Goal: Transaction & Acquisition: Purchase product/service

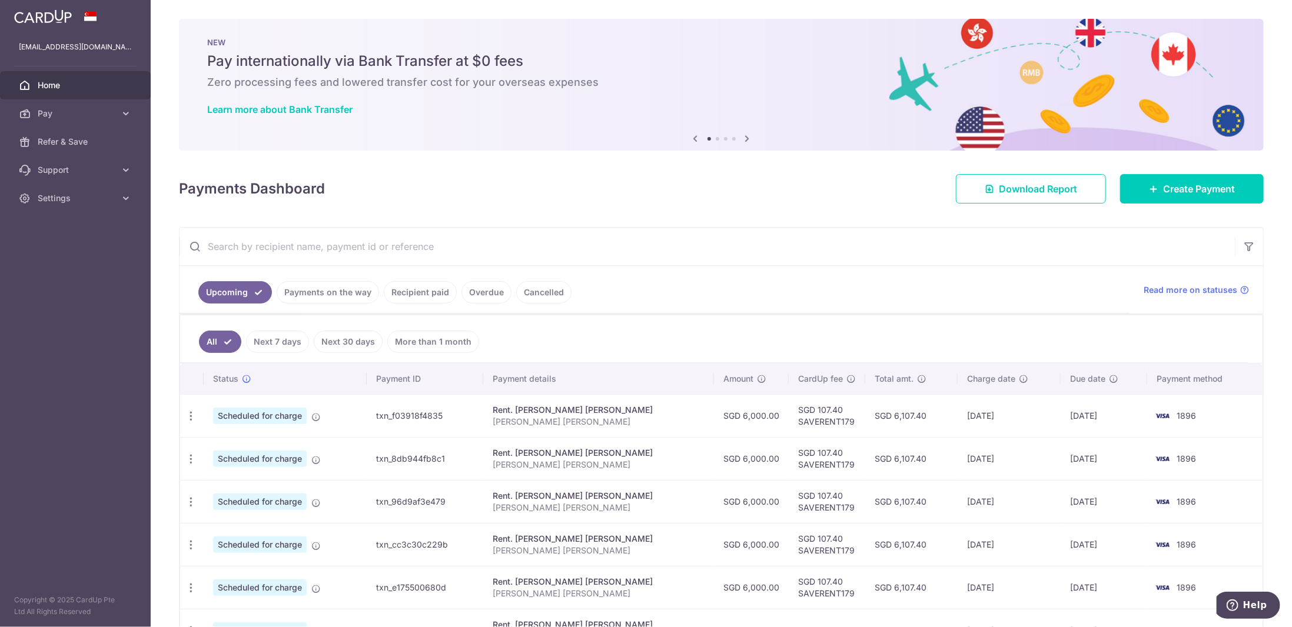
click at [410, 284] on link "Recipient paid" at bounding box center [420, 292] width 73 height 22
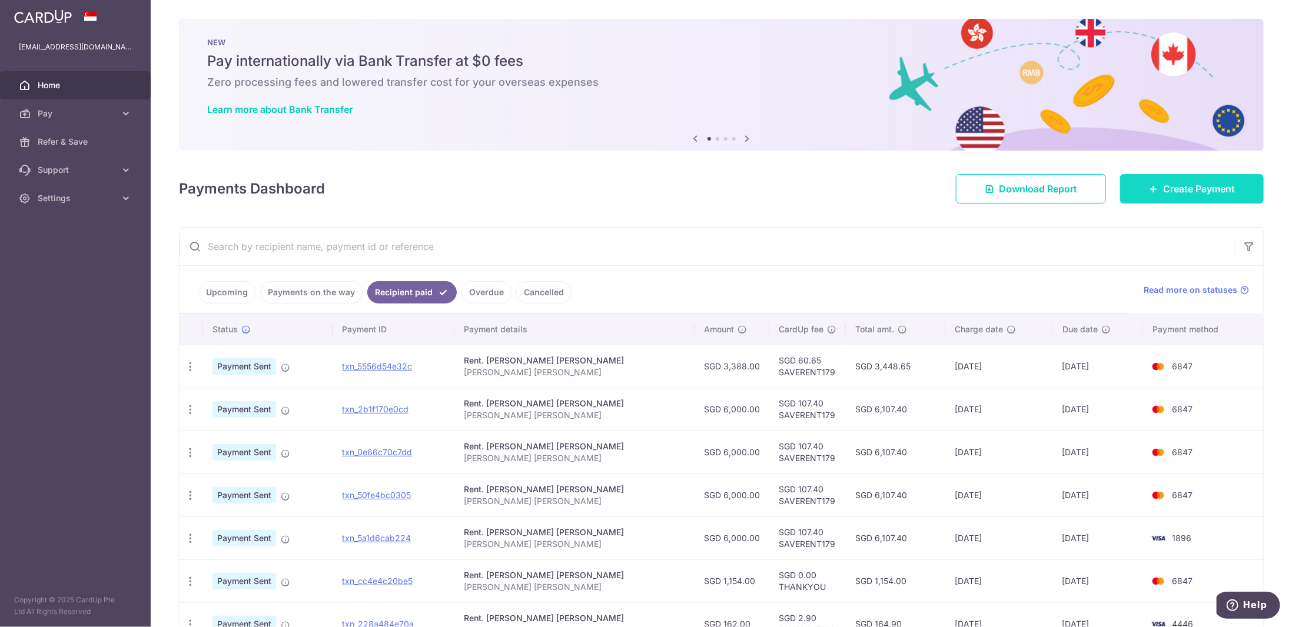
click at [1179, 177] on link "Create Payment" at bounding box center [1192, 188] width 144 height 29
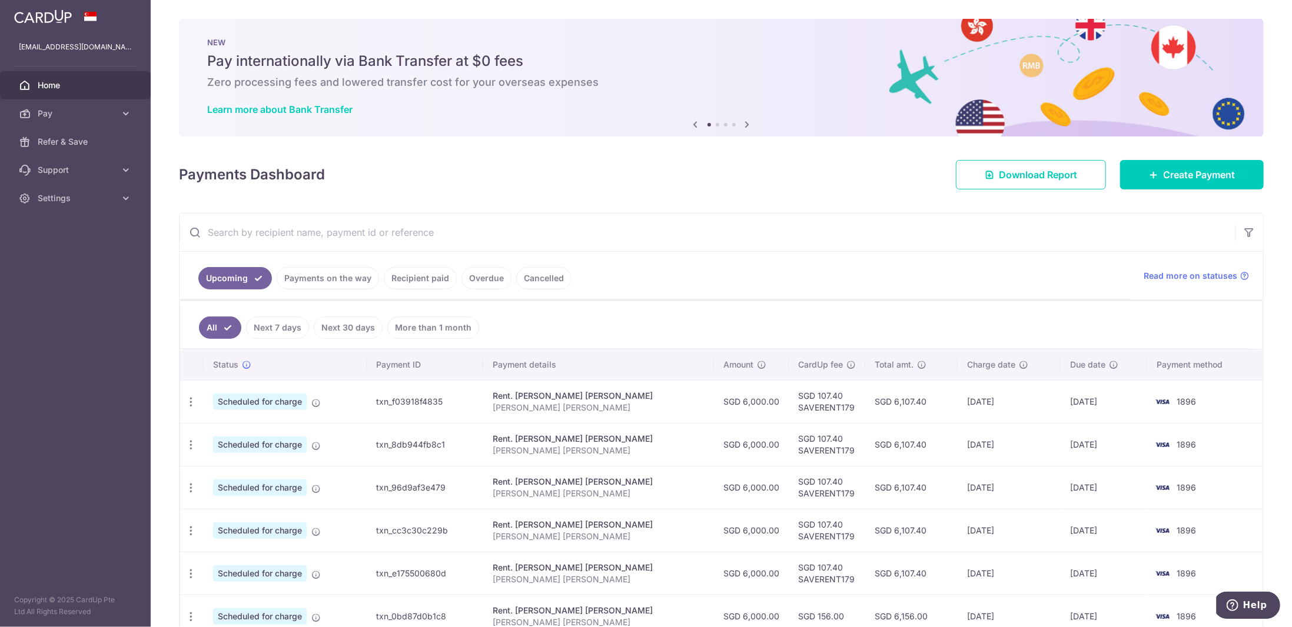
click at [410, 273] on link "Recipient paid" at bounding box center [420, 278] width 73 height 22
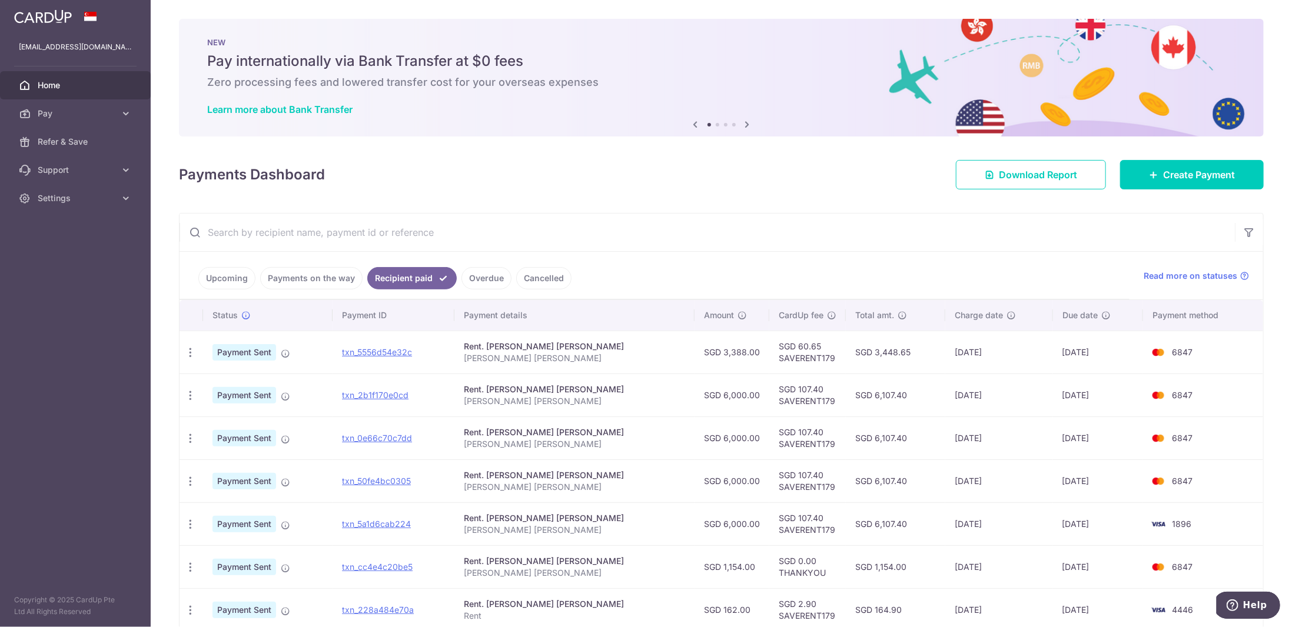
click at [712, 349] on td "SGD 3,388.00" at bounding box center [732, 352] width 75 height 43
copy td "3,388.00"
click at [948, 351] on td "07/08/2025" at bounding box center [999, 352] width 108 height 43
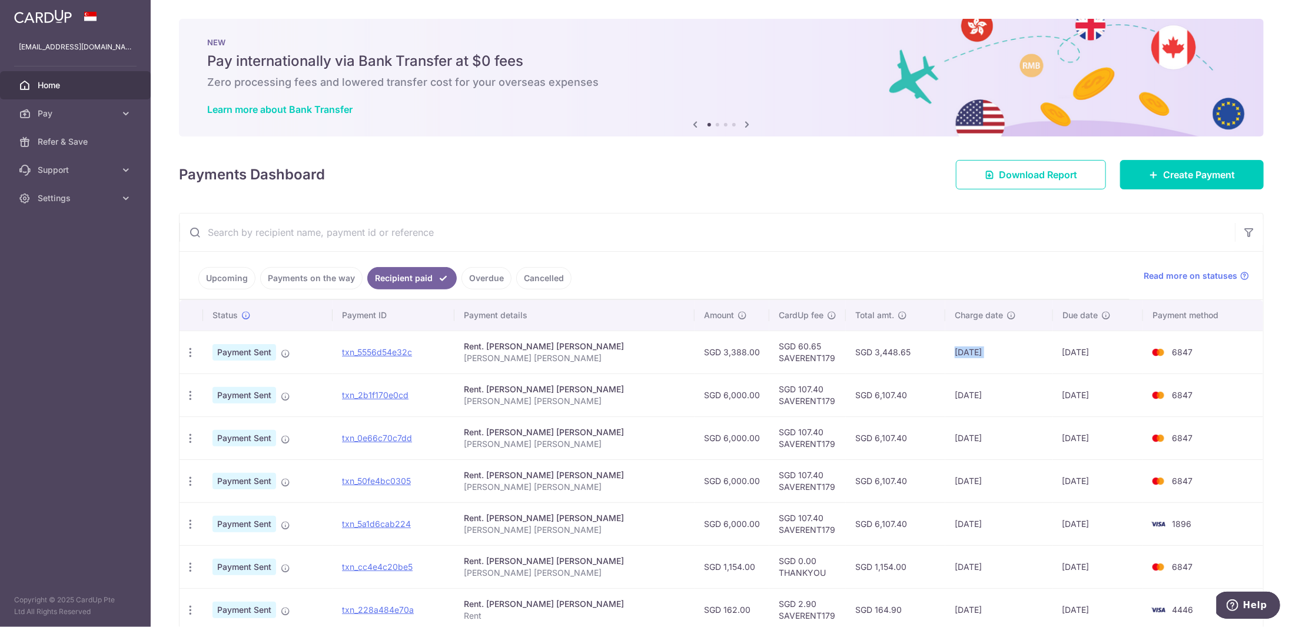
click at [948, 351] on td "07/08/2025" at bounding box center [999, 352] width 108 height 43
click at [1137, 178] on link "Create Payment" at bounding box center [1192, 174] width 144 height 29
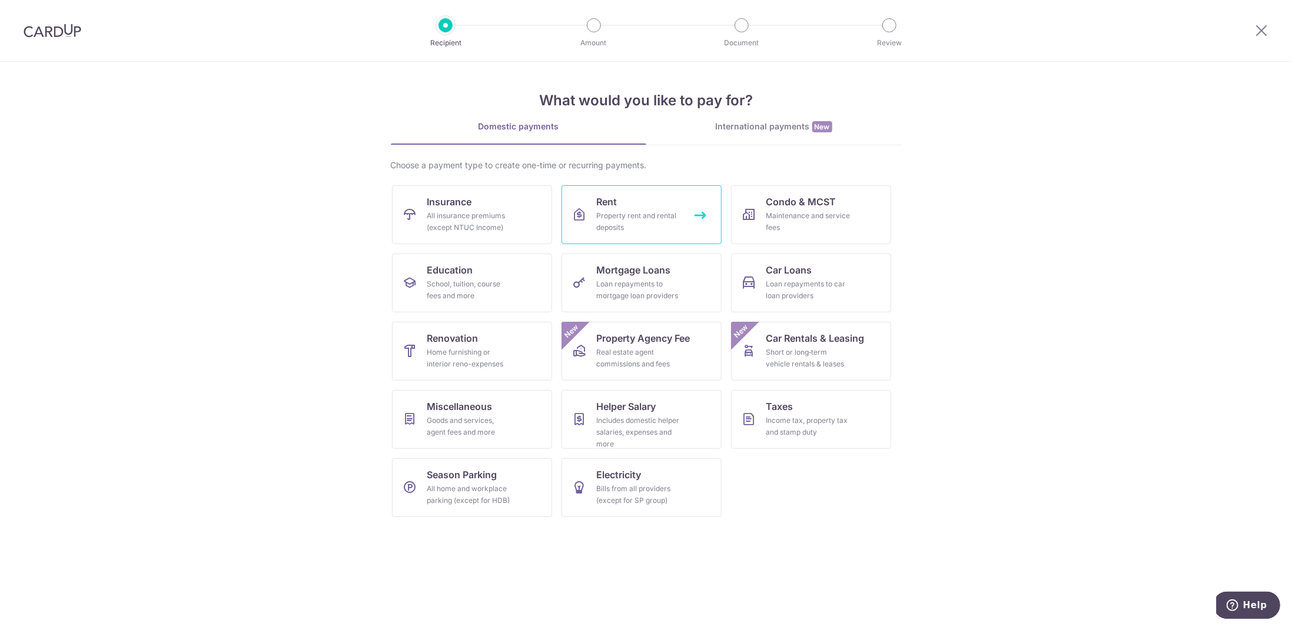
click at [614, 207] on span "Rent" at bounding box center [607, 202] width 21 height 14
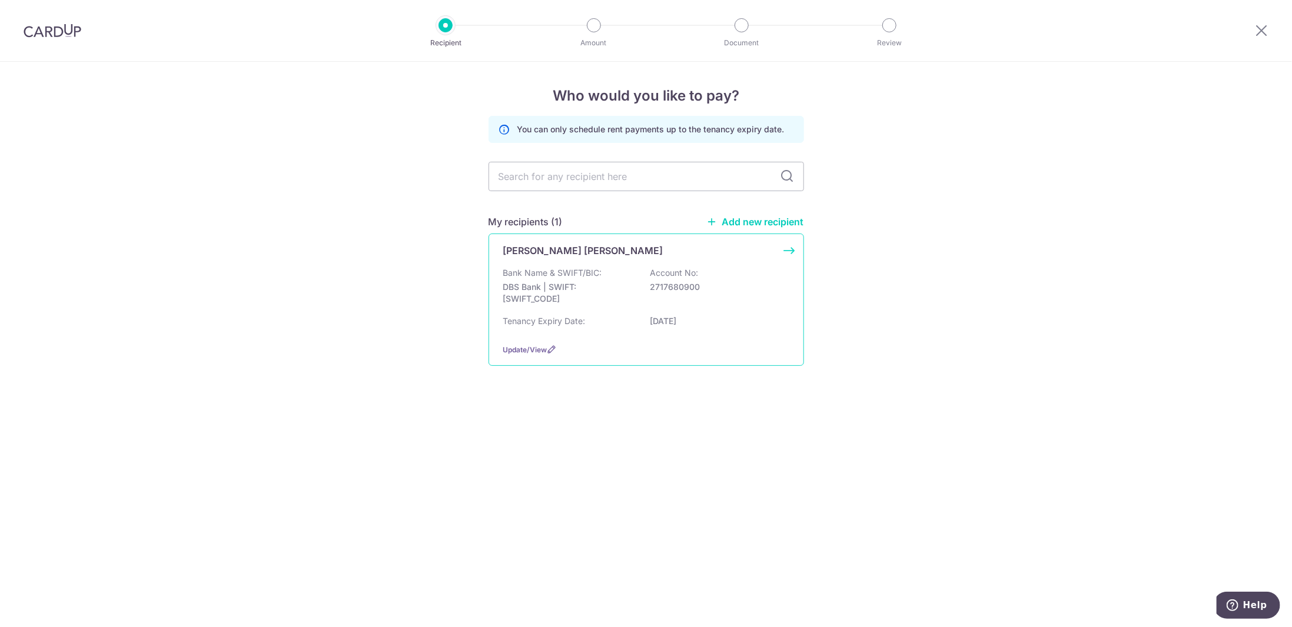
click at [576, 264] on div "TING YAN TENG GRACE Bank Name & SWIFT/BIC: DBS Bank | SWIFT: DBSSSGSGXXX Accoun…" at bounding box center [646, 300] width 315 height 132
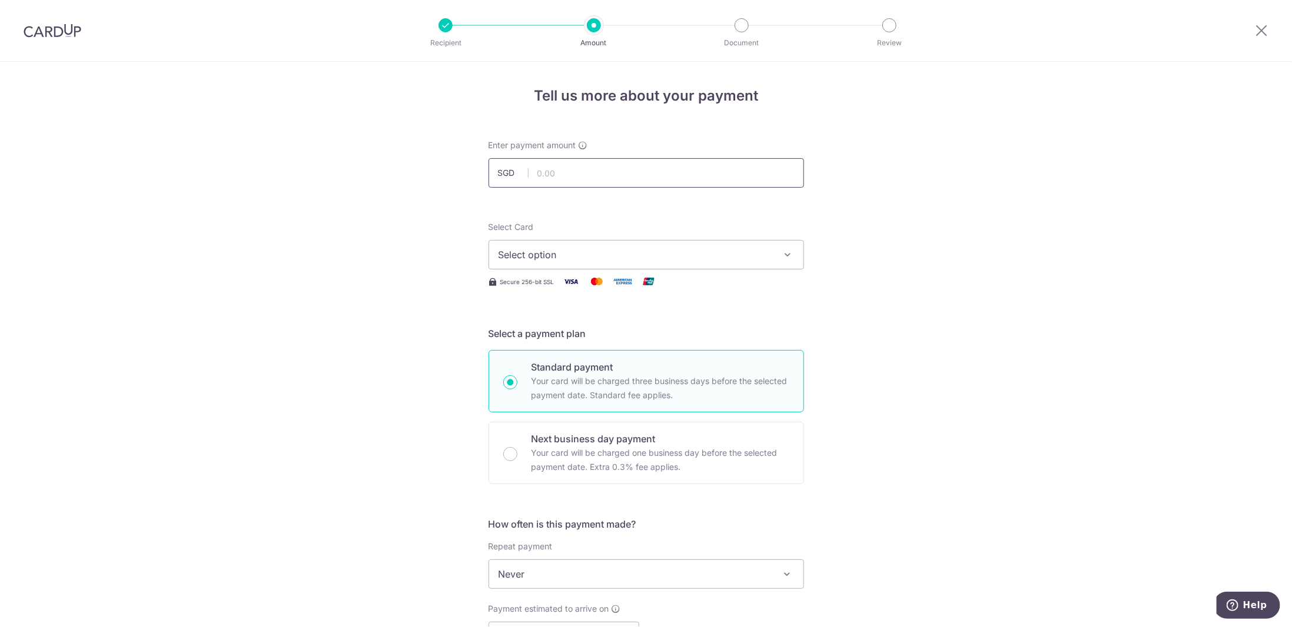
click at [614, 158] on input "text" at bounding box center [646, 172] width 315 height 29
paste input "2612"
type input "2,612.00"
click at [716, 252] on span "Select option" at bounding box center [636, 255] width 274 height 14
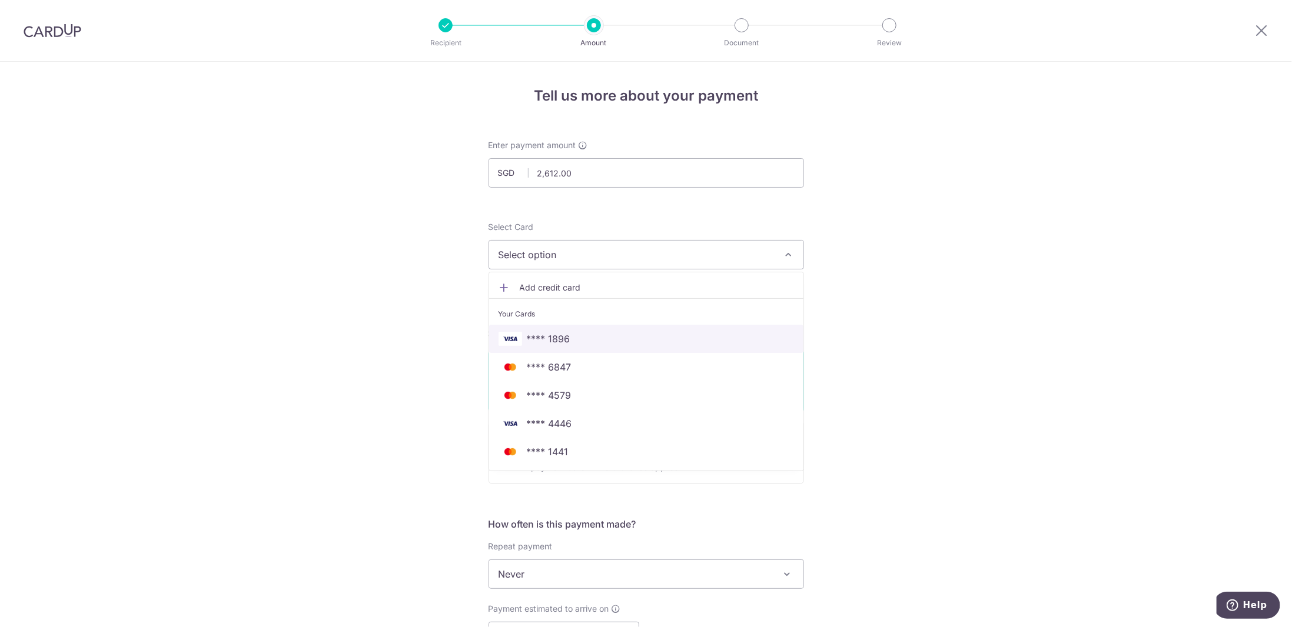
click at [644, 337] on span "**** 1896" at bounding box center [646, 339] width 295 height 14
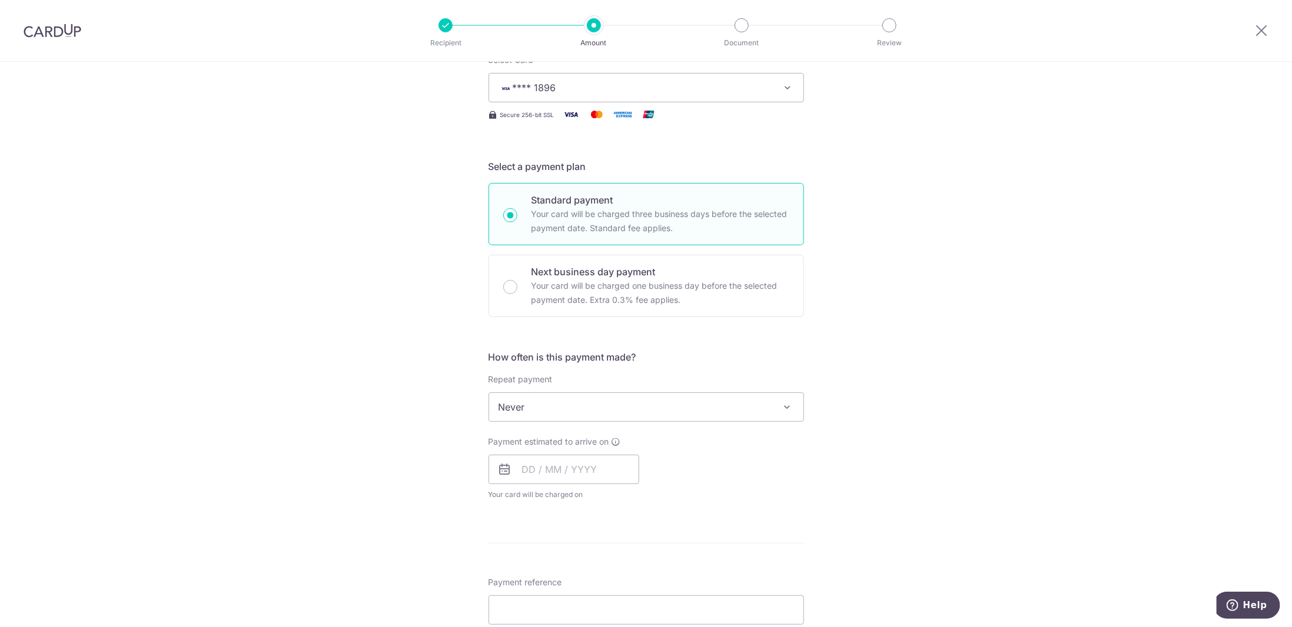
scroll to position [177, 0]
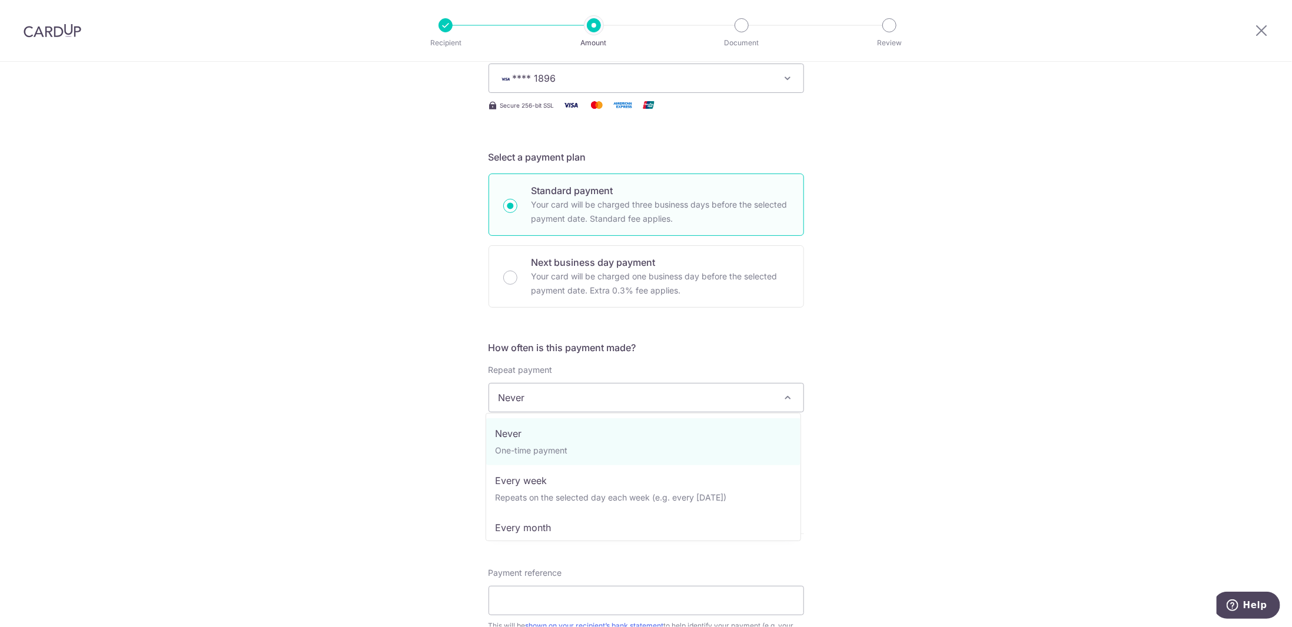
click at [632, 400] on span "Never" at bounding box center [646, 398] width 314 height 28
click at [647, 344] on h5 "How often is this payment made?" at bounding box center [646, 348] width 315 height 14
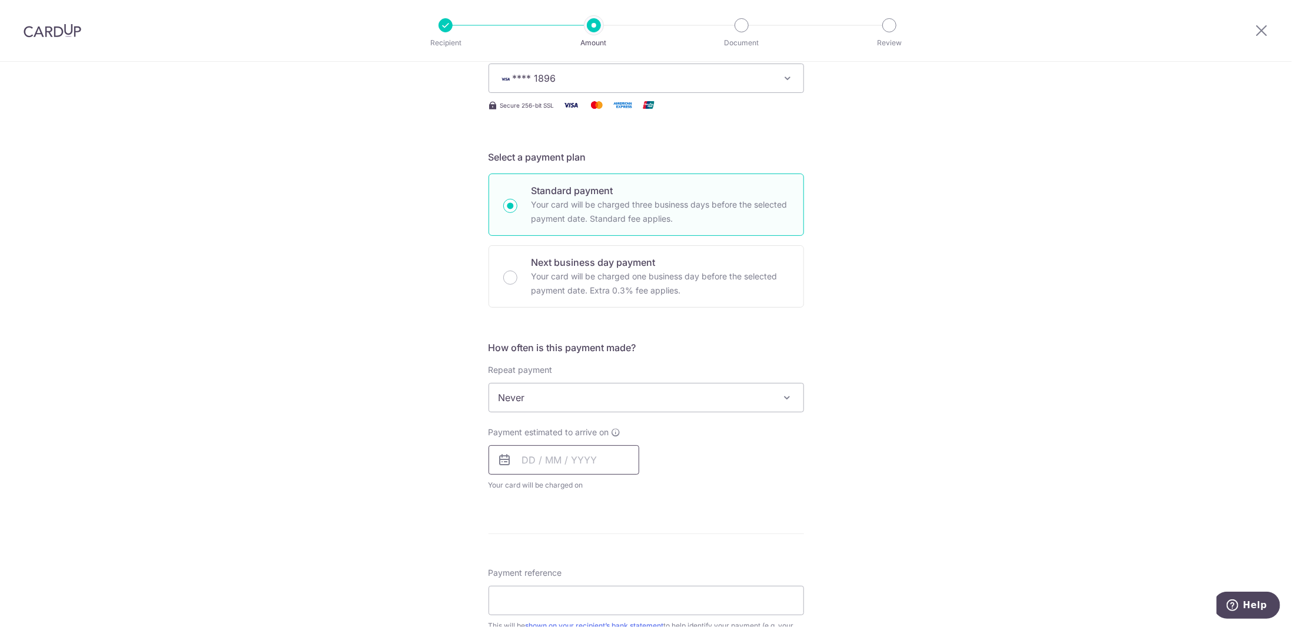
click at [552, 455] on input "text" at bounding box center [564, 460] width 151 height 29
click at [603, 542] on link "4" at bounding box center [606, 543] width 19 height 19
type input "04/09/2025"
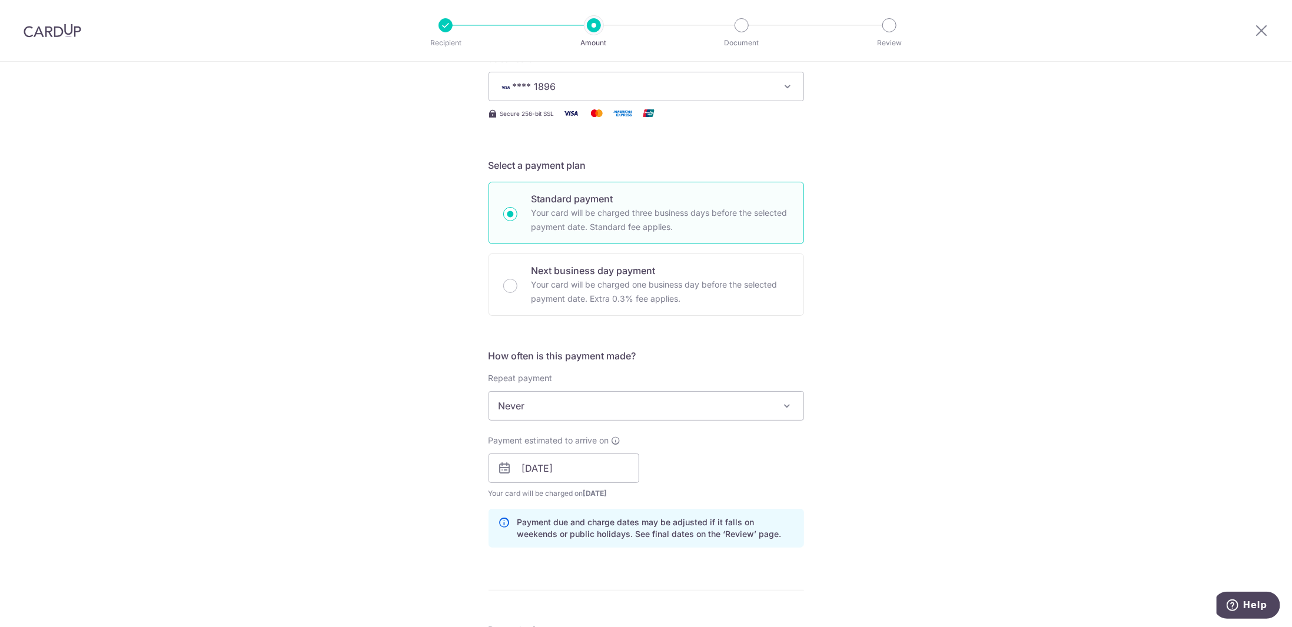
scroll to position [294, 0]
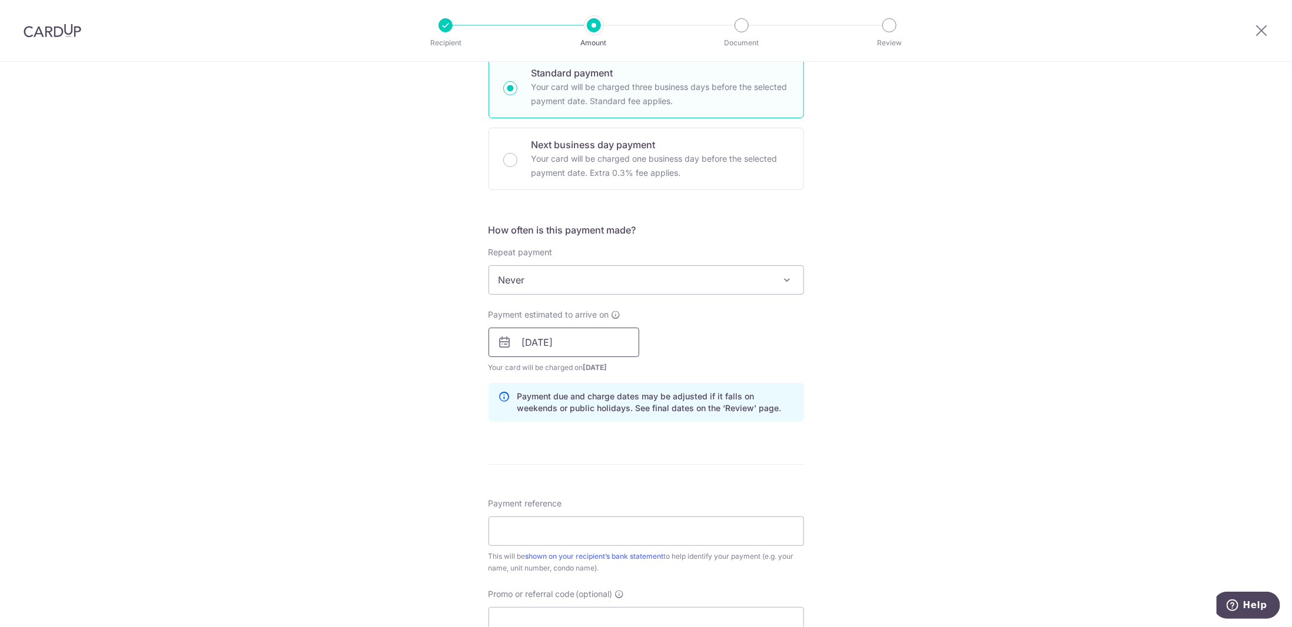
click at [550, 337] on input "[DATE]" at bounding box center [564, 342] width 151 height 29
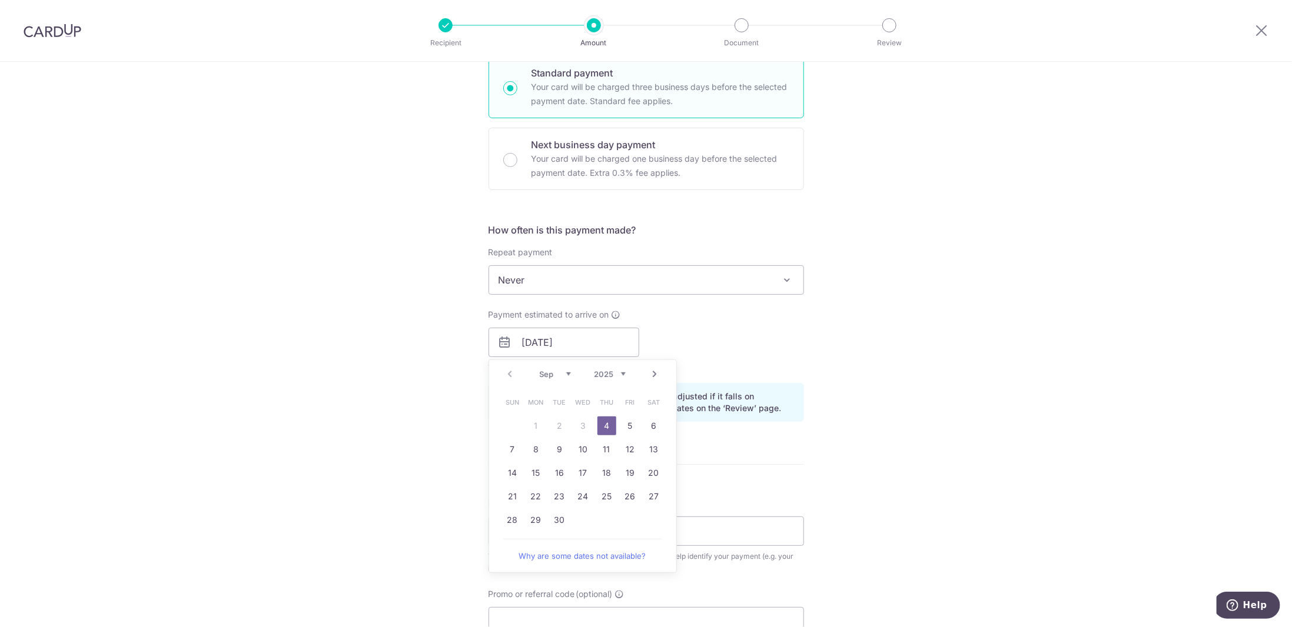
click at [504, 373] on div "Prev Next Sep Oct Nov Dec 2025 2026 2027 2028 2029 2030 2031 2032 2033 2034 2035" at bounding box center [582, 374] width 187 height 28
click at [1068, 303] on div "Tell us more about your payment Enter payment amount SGD 2,612.00 2612.00 Selec…" at bounding box center [646, 324] width 1292 height 1113
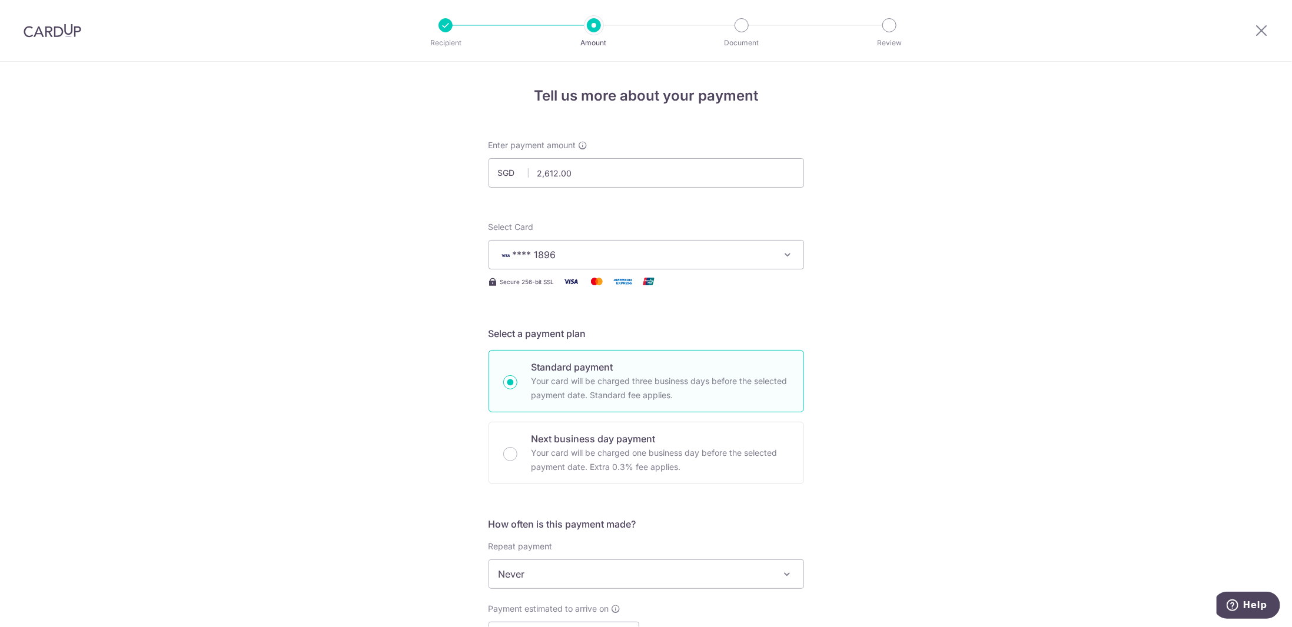
scroll to position [118, 0]
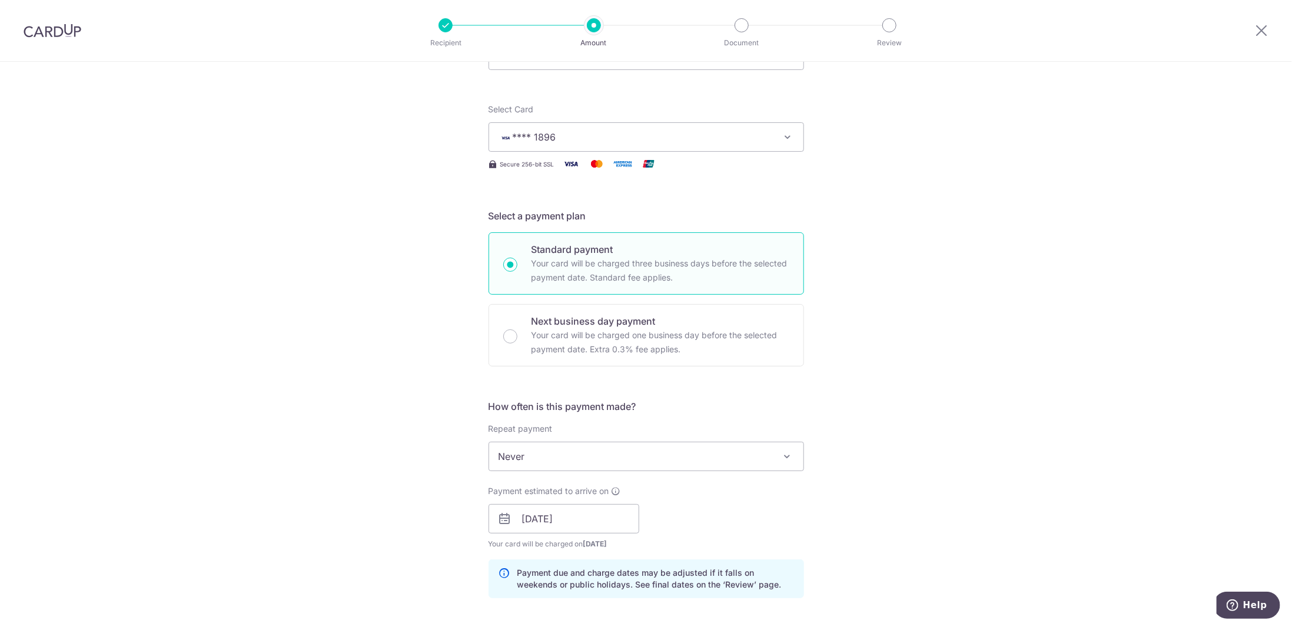
click at [721, 139] on span "**** 1896" at bounding box center [636, 137] width 274 height 14
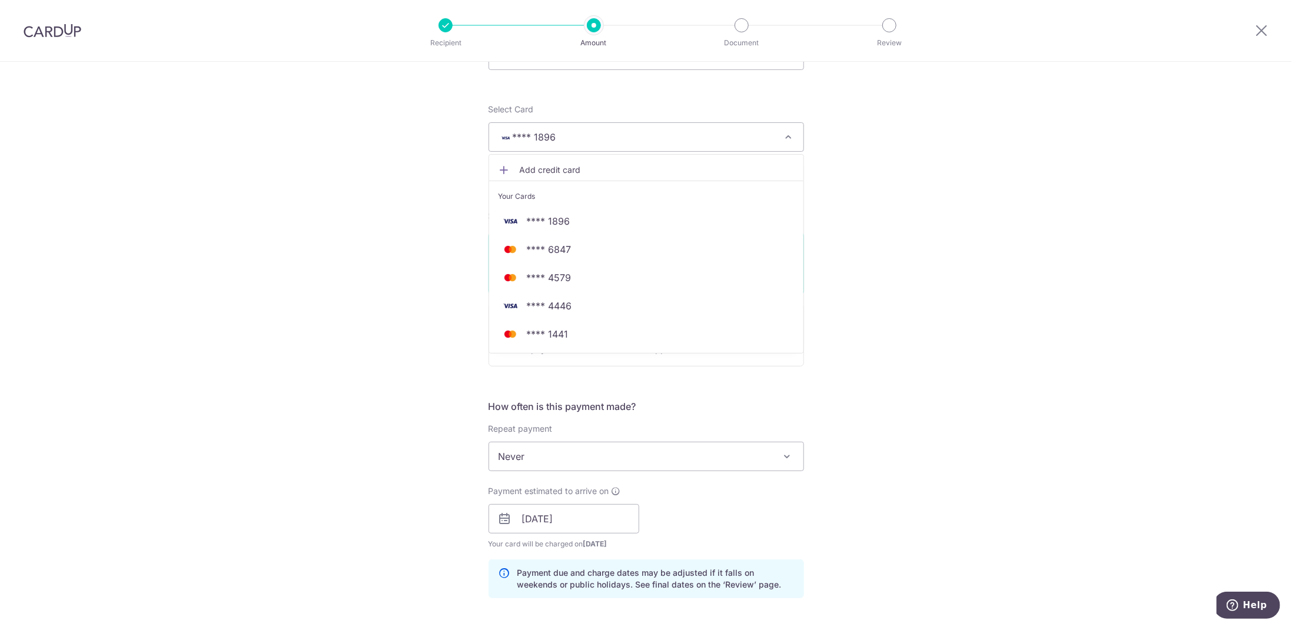
click at [721, 139] on span "**** 1896" at bounding box center [636, 137] width 274 height 14
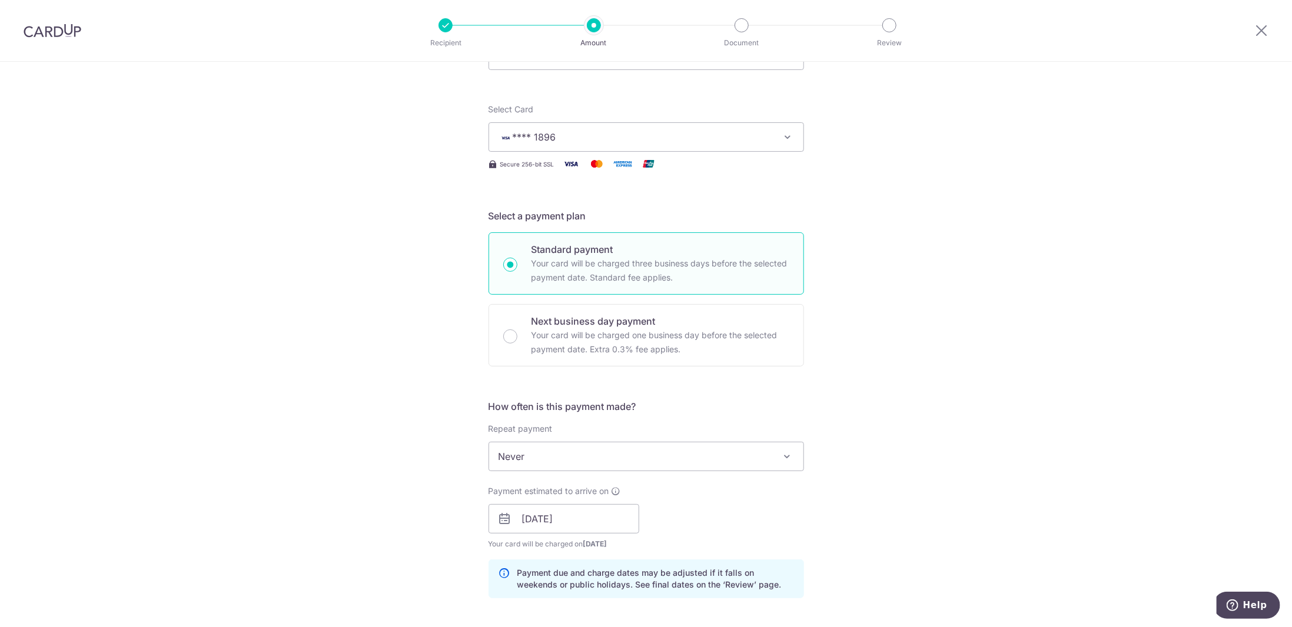
click at [745, 138] on span "**** 1896" at bounding box center [636, 137] width 274 height 14
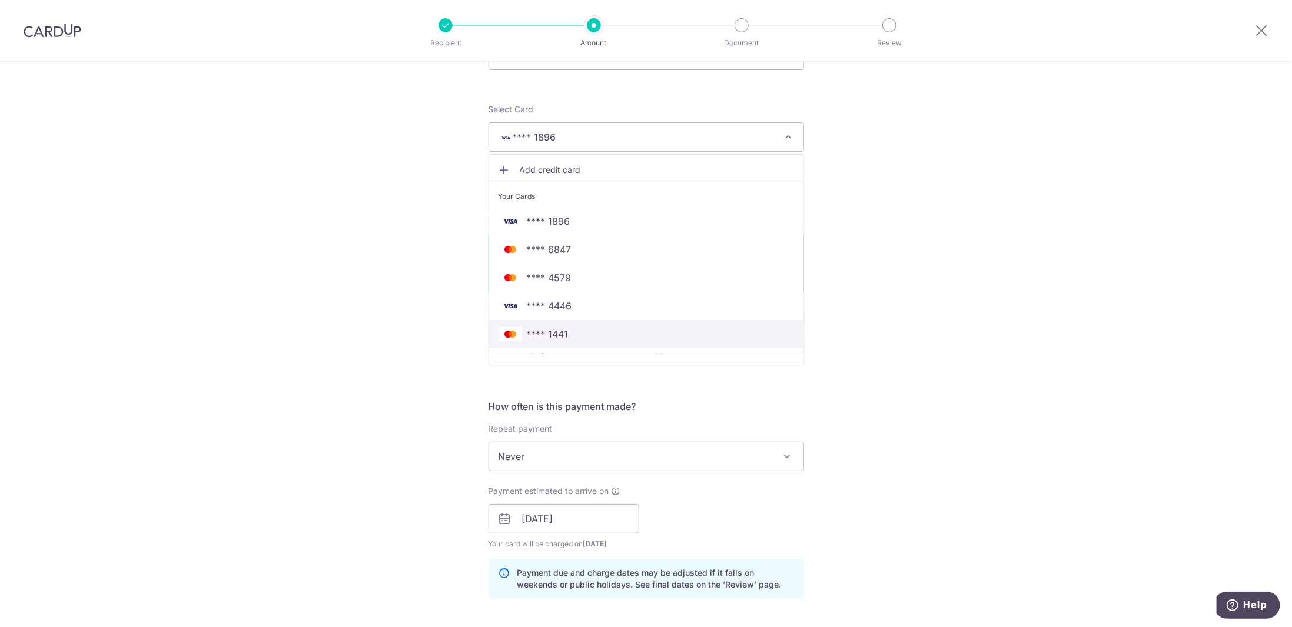
click at [569, 341] on link "**** 1441" at bounding box center [646, 334] width 314 height 28
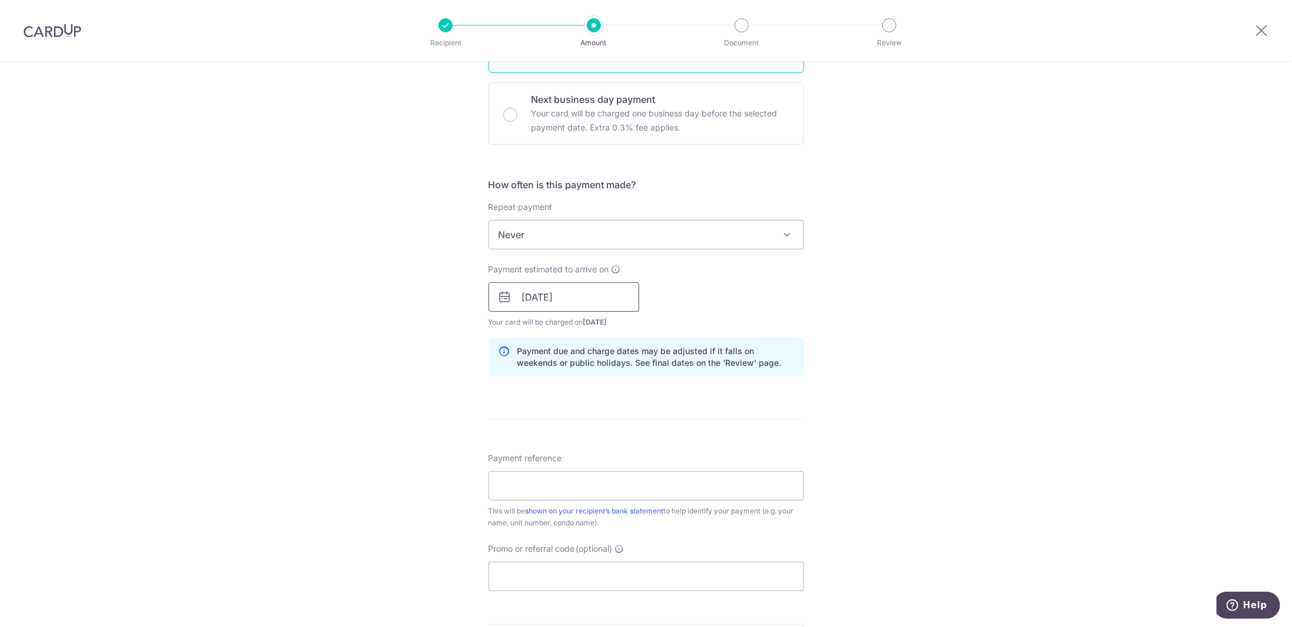
scroll to position [471, 0]
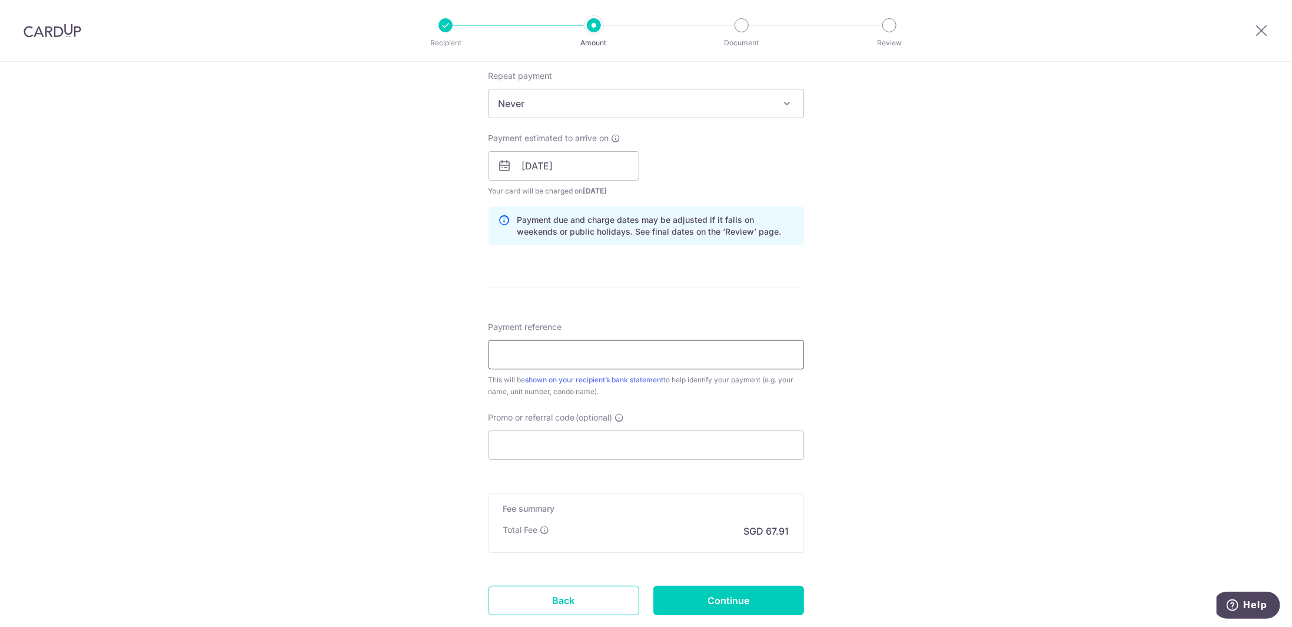
click at [559, 344] on input "Payment reference" at bounding box center [646, 354] width 315 height 29
type input "R"
paste input "SAVERENT179"
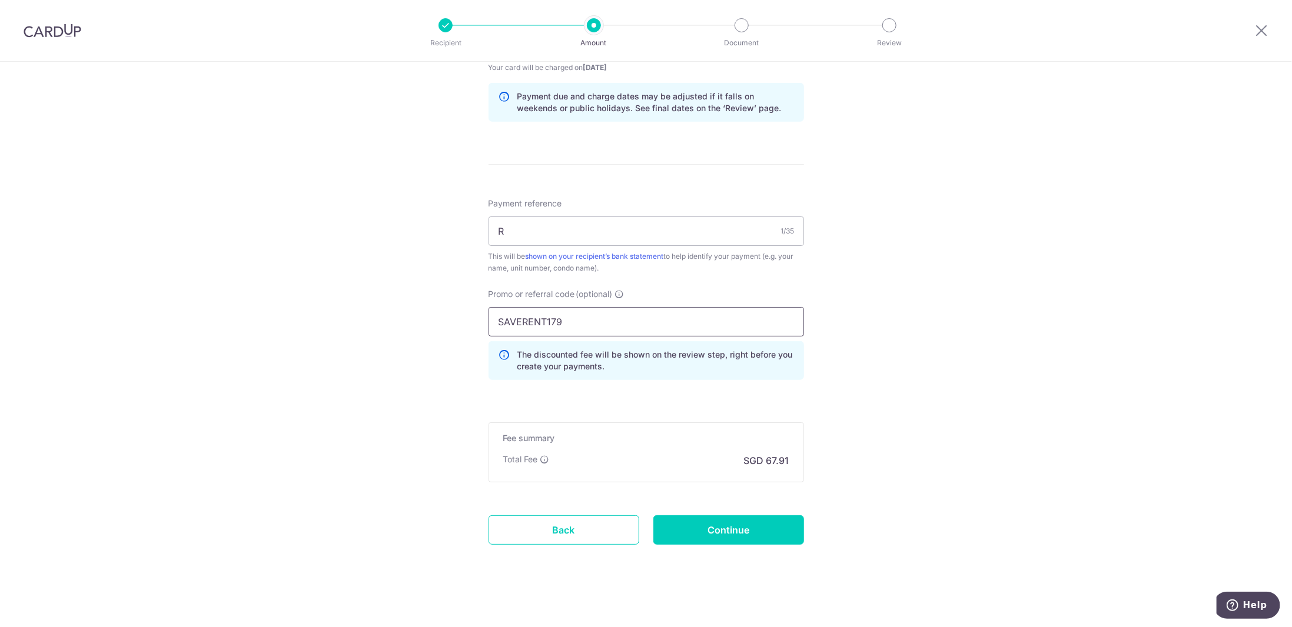
scroll to position [596, 0]
type input "SAVERENT179"
click at [726, 524] on input "Continue" at bounding box center [728, 528] width 151 height 29
type input "Create Schedule"
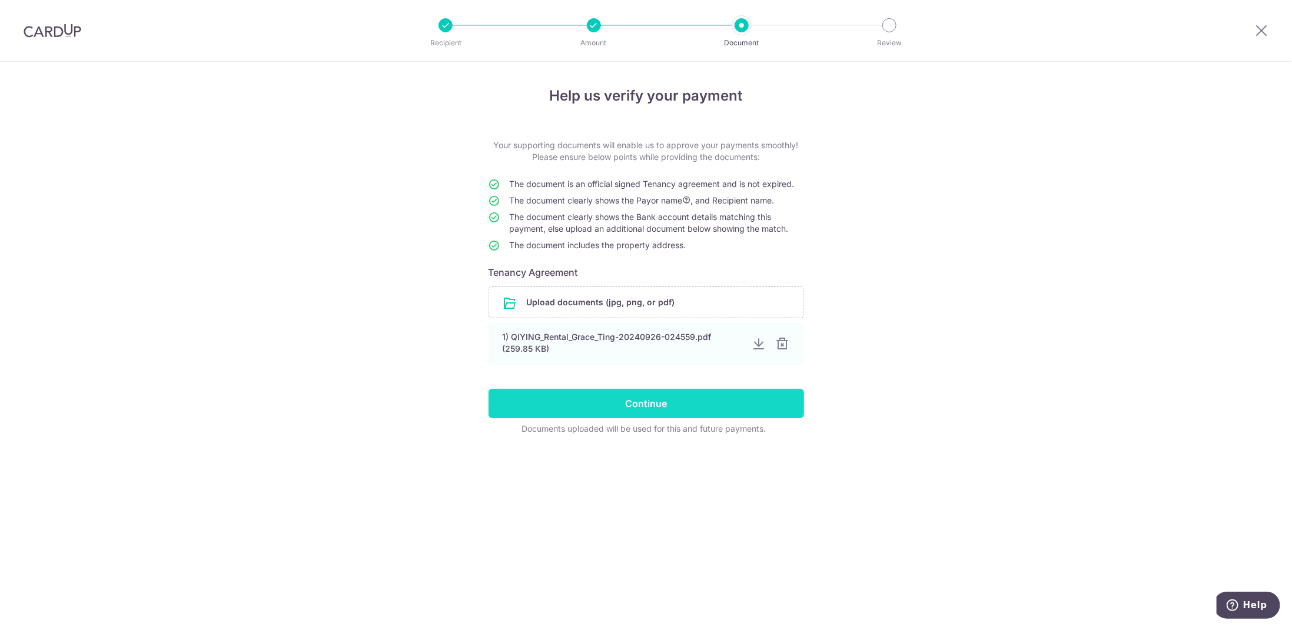
click at [670, 401] on input "Continue" at bounding box center [646, 403] width 315 height 29
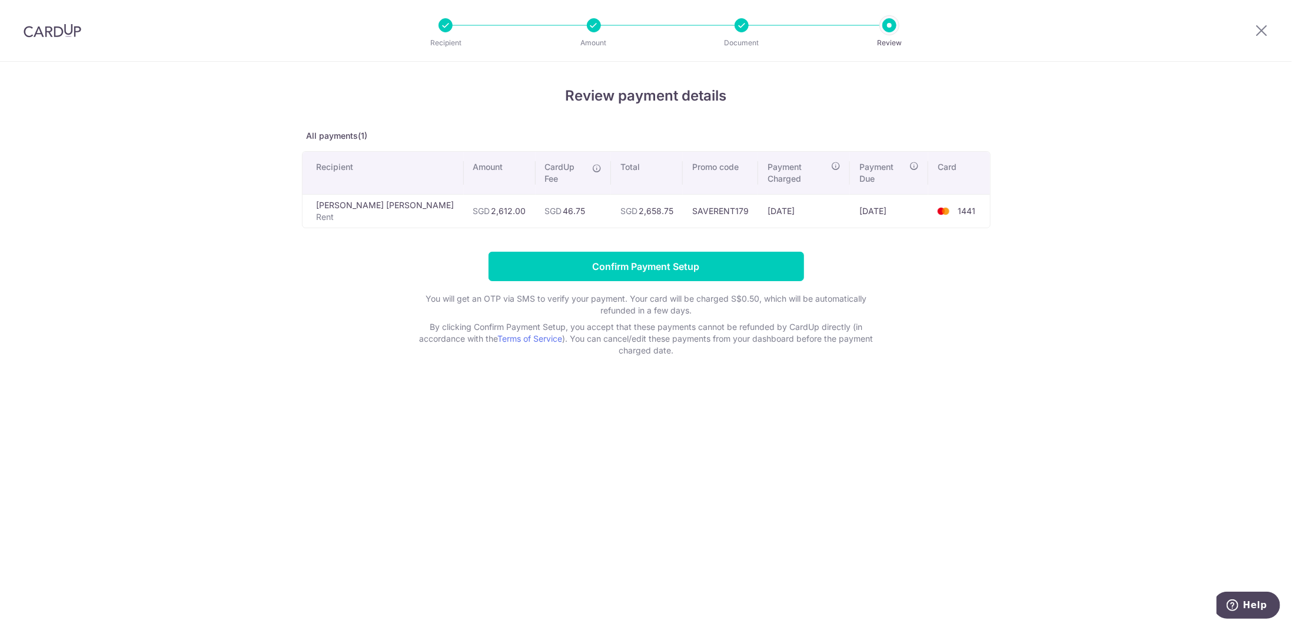
click at [536, 201] on td "SGD 46.75" at bounding box center [573, 211] width 75 height 34
copy td "46.75"
click at [670, 252] on input "Confirm Payment Setup" at bounding box center [646, 266] width 315 height 29
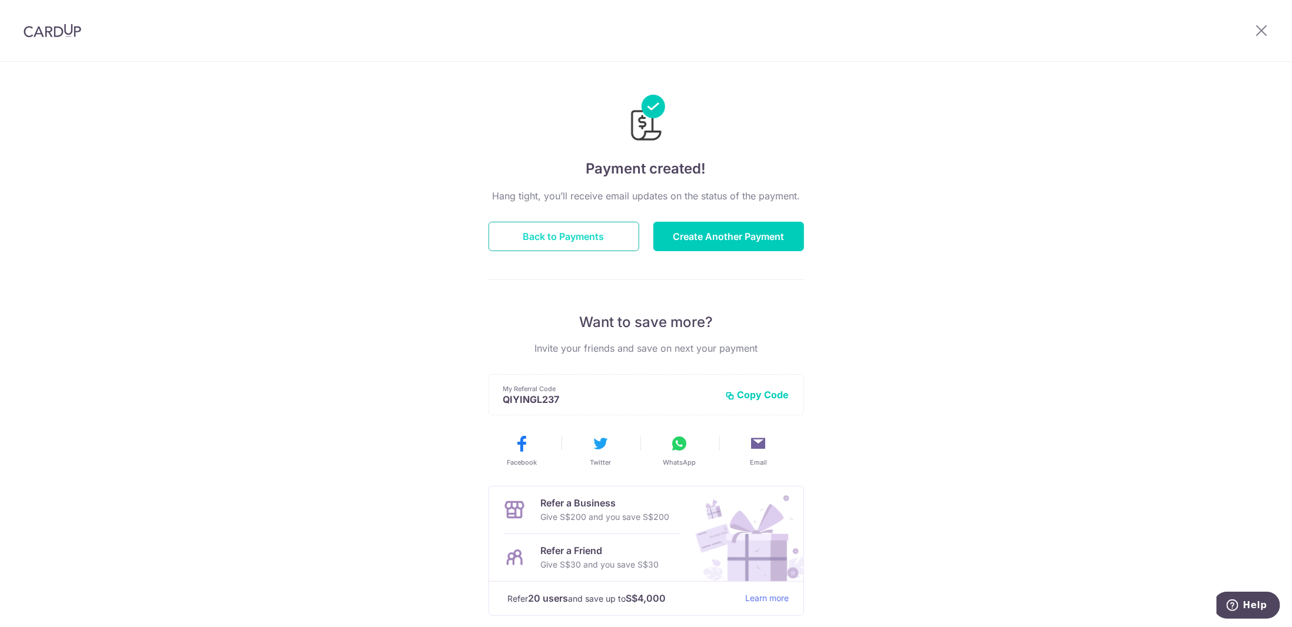
click at [609, 238] on button "Back to Payments" at bounding box center [564, 236] width 151 height 29
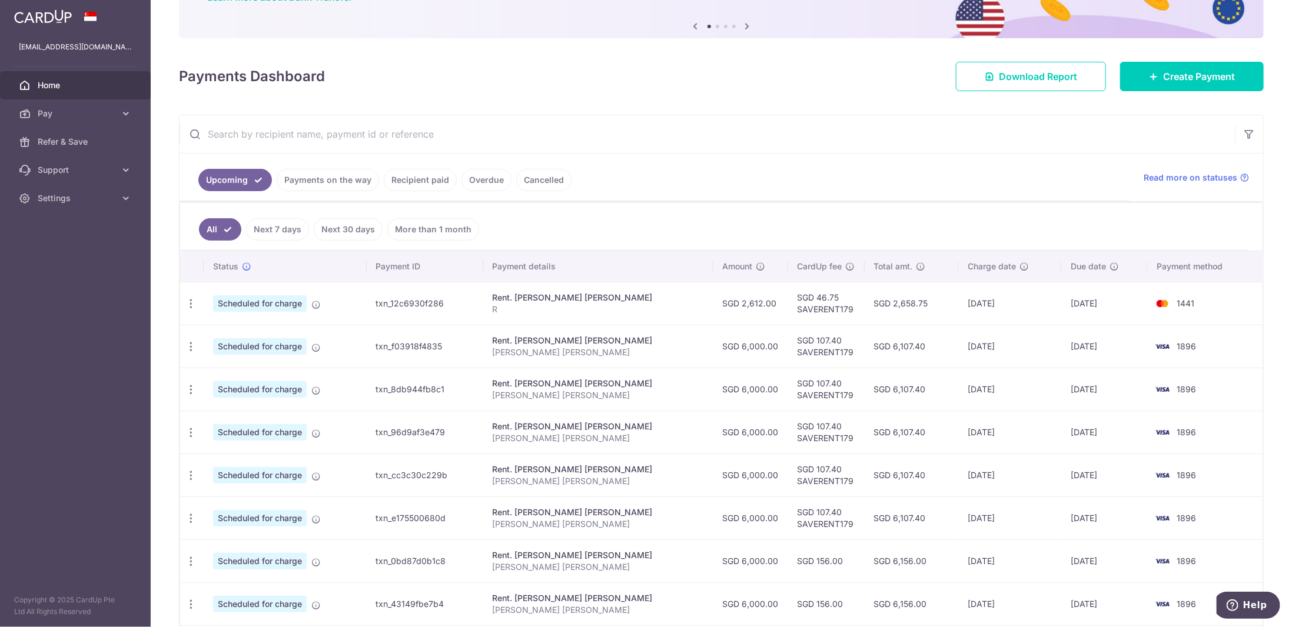
scroll to position [275, 0]
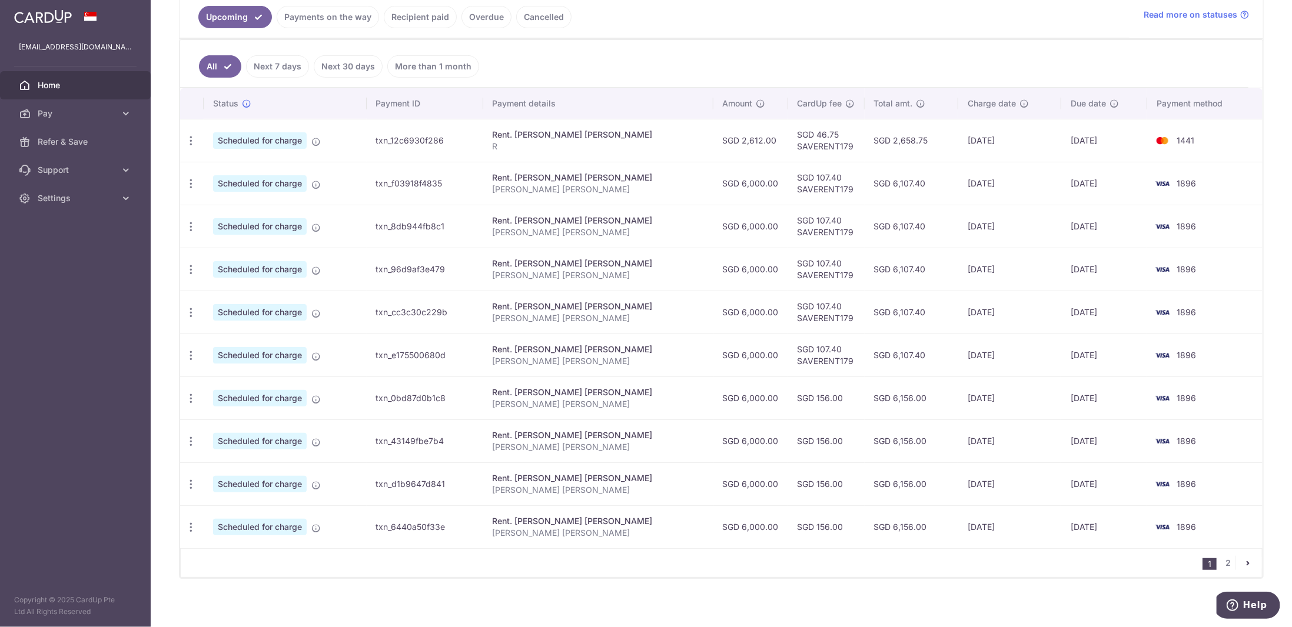
click at [401, 16] on link "Recipient paid" at bounding box center [420, 17] width 73 height 22
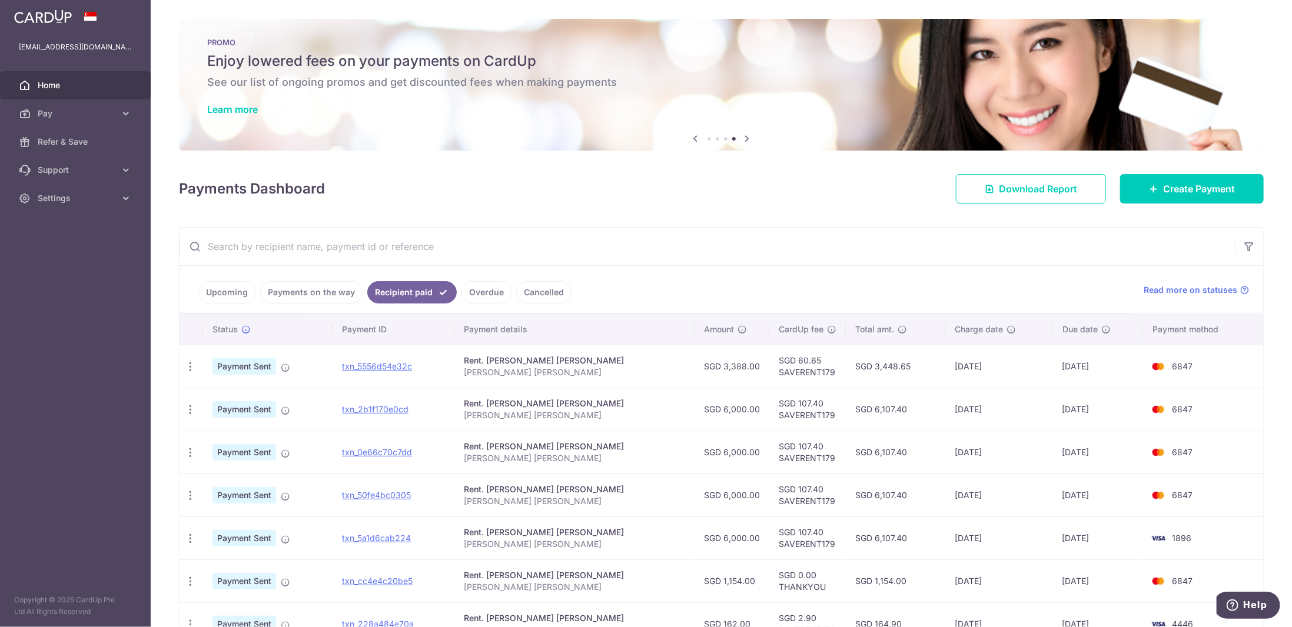
click at [220, 297] on link "Upcoming" at bounding box center [226, 292] width 57 height 22
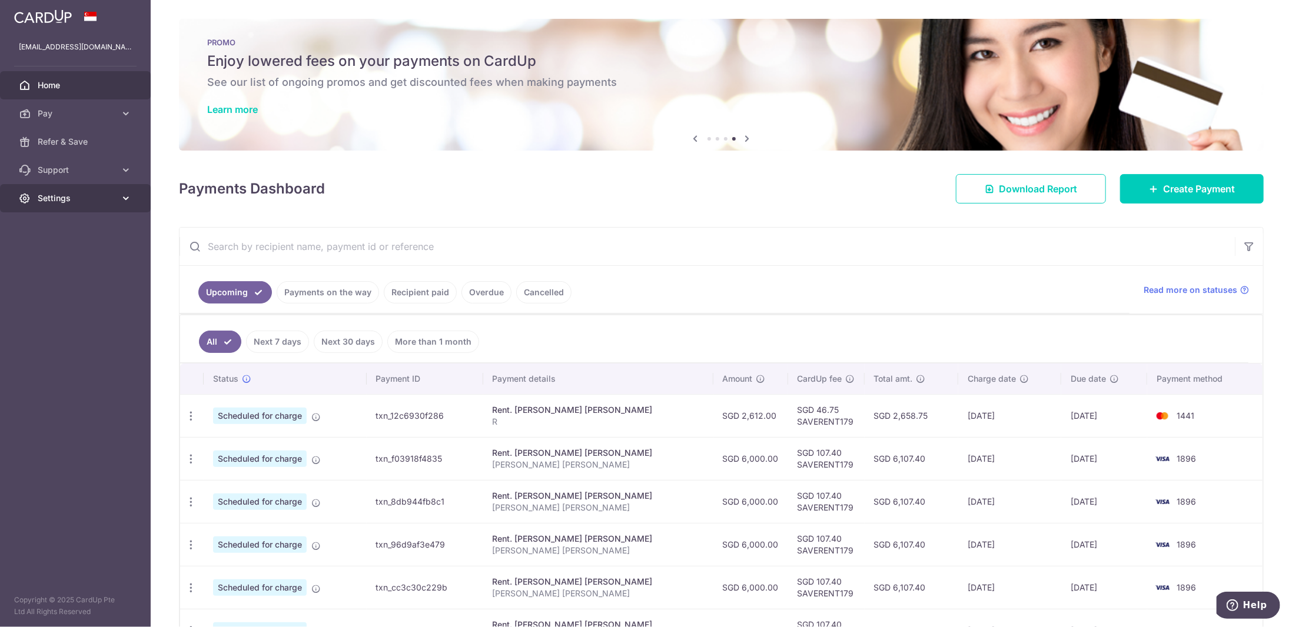
click at [75, 195] on span "Settings" at bounding box center [77, 198] width 78 height 12
click at [64, 258] on span "Logout" at bounding box center [77, 255] width 78 height 12
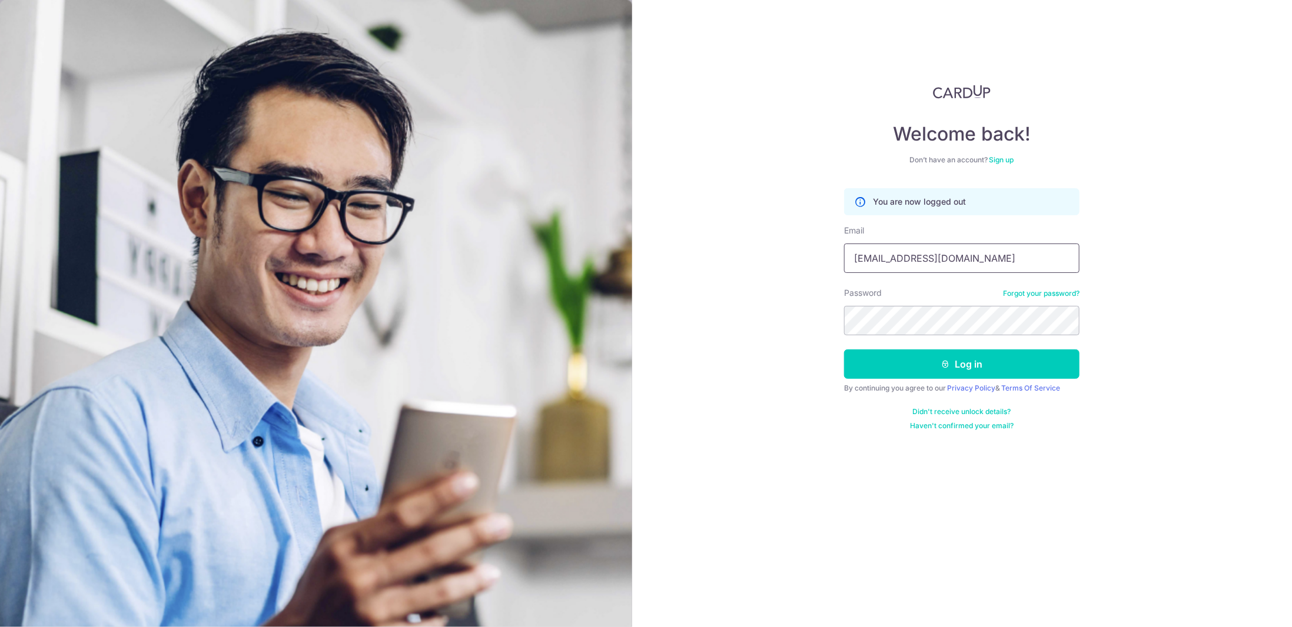
click at [913, 257] on input "usenx452@gmail.com" at bounding box center [961, 258] width 235 height 29
type input "[EMAIL_ADDRESS][DOMAIN_NAME]"
click at [942, 370] on button "Log in" at bounding box center [961, 364] width 235 height 29
